Goal: Find specific page/section: Find specific page/section

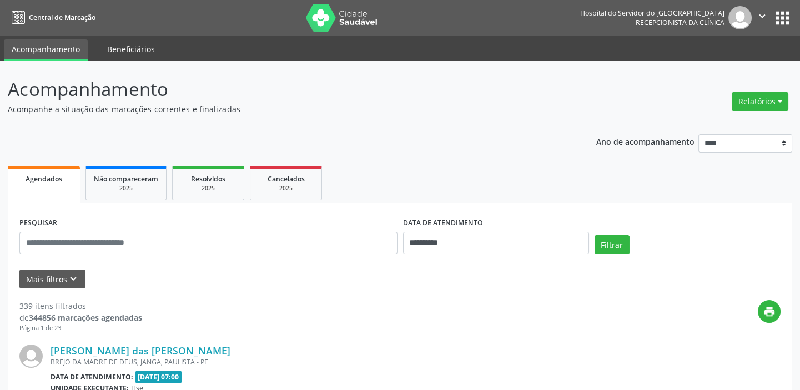
click at [137, 46] on link "Beneficiários" at bounding box center [130, 48] width 63 height 19
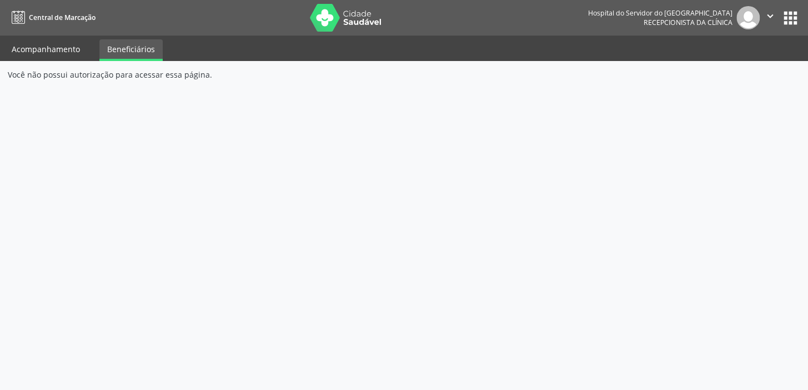
click at [46, 46] on link "Acompanhamento" at bounding box center [46, 48] width 84 height 19
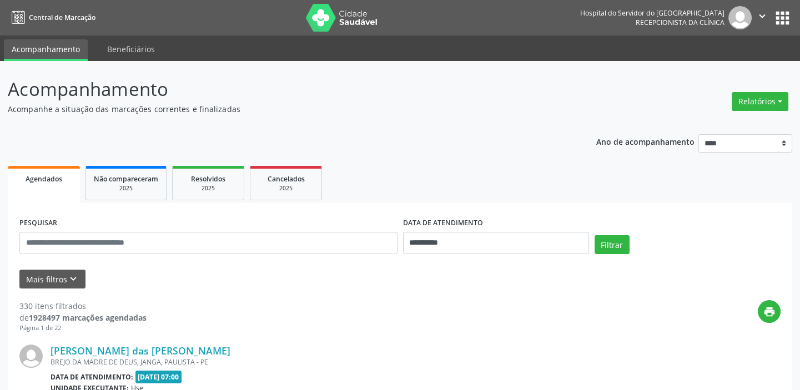
click at [761, 16] on icon "" at bounding box center [762, 16] width 12 height 12
click at [716, 43] on link "Configurações" at bounding box center [734, 44] width 77 height 16
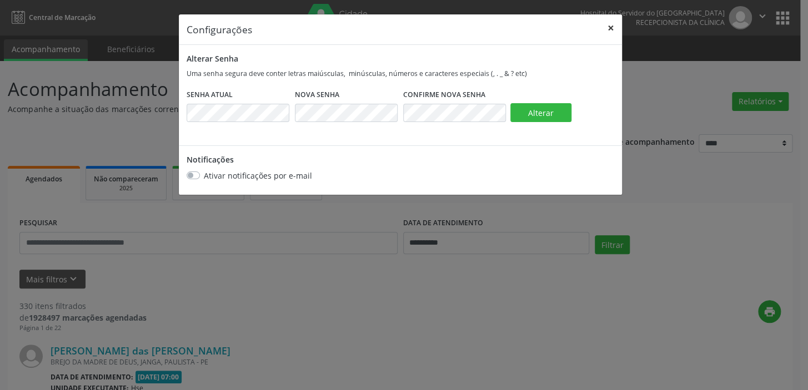
click at [611, 25] on button "×" at bounding box center [611, 27] width 22 height 27
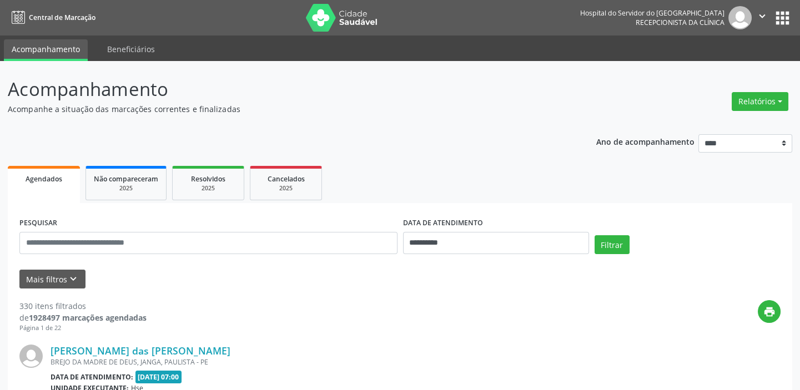
click at [752, 14] on button "" at bounding box center [762, 17] width 21 height 23
click at [783, 16] on button "apps" at bounding box center [782, 17] width 19 height 19
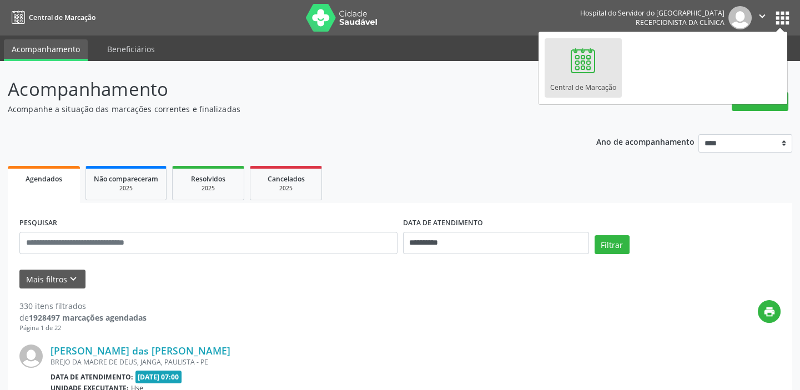
click at [647, 21] on span "Recepcionista da clínica" at bounding box center [680, 22] width 89 height 9
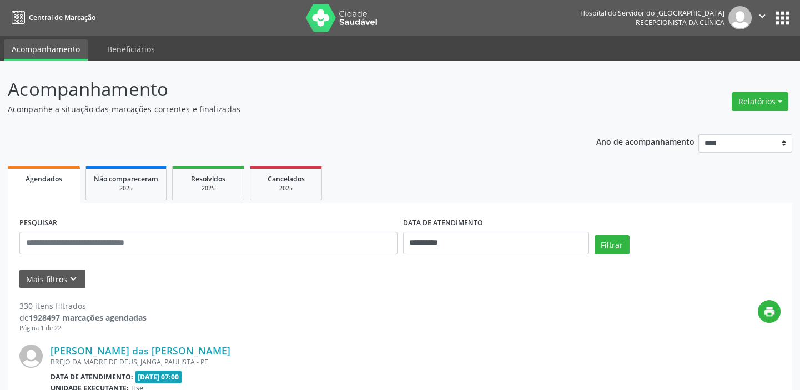
click at [739, 17] on img at bounding box center [739, 17] width 23 height 23
click at [761, 16] on icon "" at bounding box center [762, 16] width 12 height 12
click at [737, 16] on img at bounding box center [739, 17] width 23 height 23
click at [765, 312] on icon "print" at bounding box center [769, 312] width 12 height 12
